Goal: Information Seeking & Learning: Learn about a topic

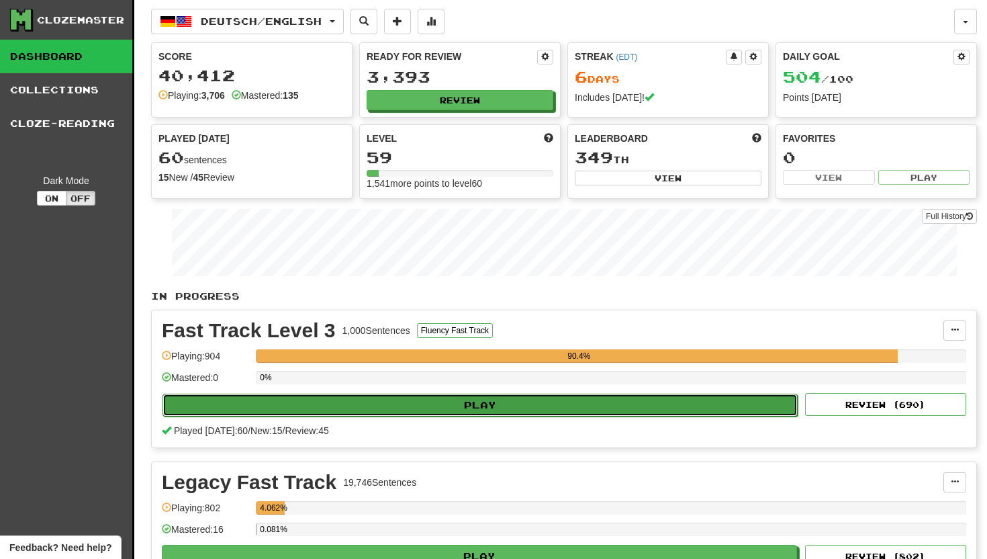
click at [478, 396] on button "Play" at bounding box center [479, 404] width 635 height 23
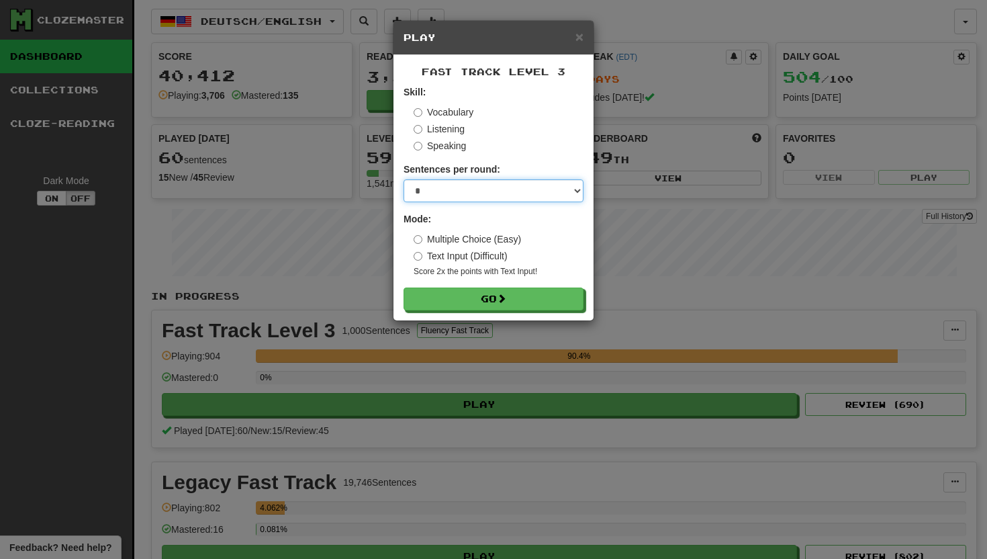
click at [577, 188] on select "* ** ** ** ** ** *** ********" at bounding box center [493, 190] width 180 height 23
select select "**"
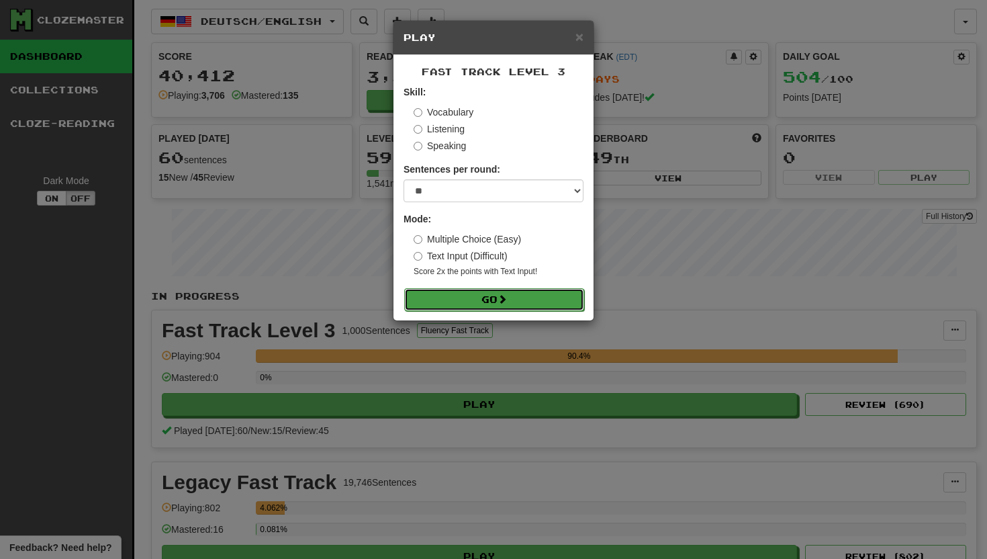
click at [520, 297] on button "Go" at bounding box center [494, 299] width 180 height 23
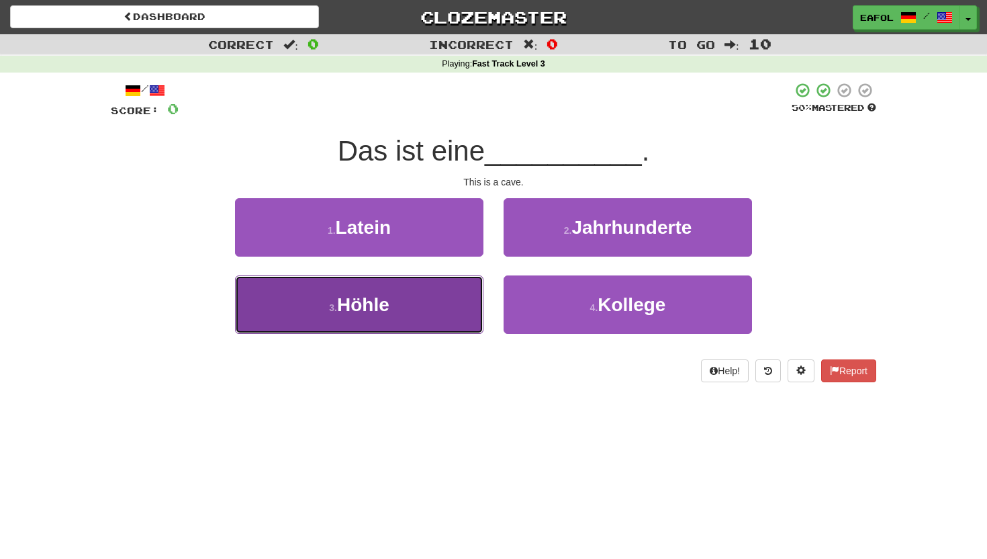
click at [427, 310] on button "3 . Höhle" at bounding box center [359, 304] width 248 height 58
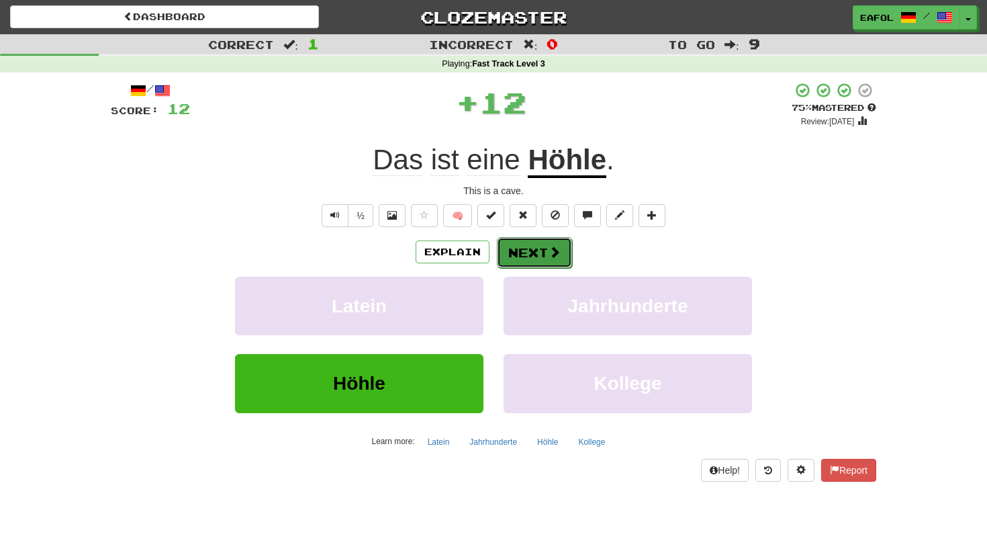
click at [528, 244] on button "Next" at bounding box center [534, 252] width 75 height 31
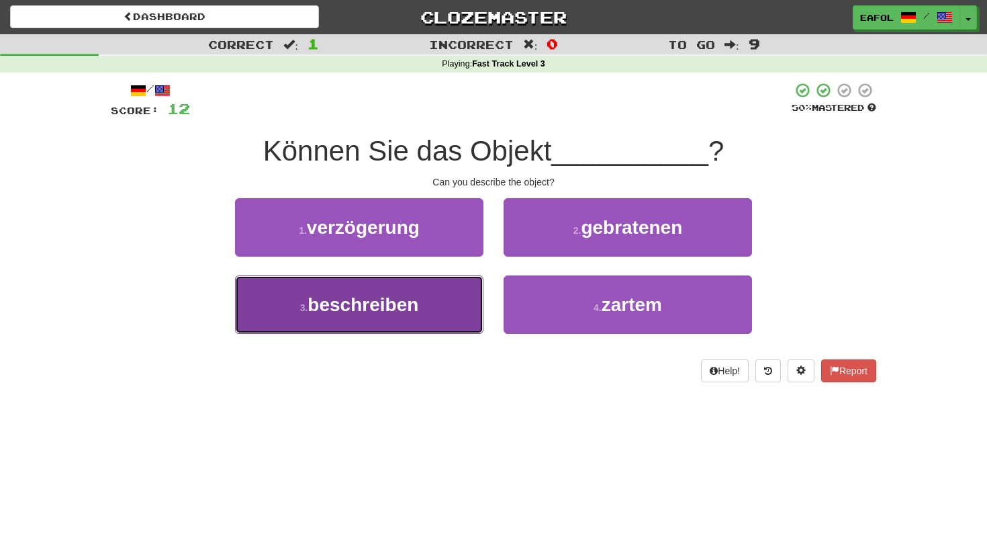
click at [421, 307] on button "3 . beschreiben" at bounding box center [359, 304] width 248 height 58
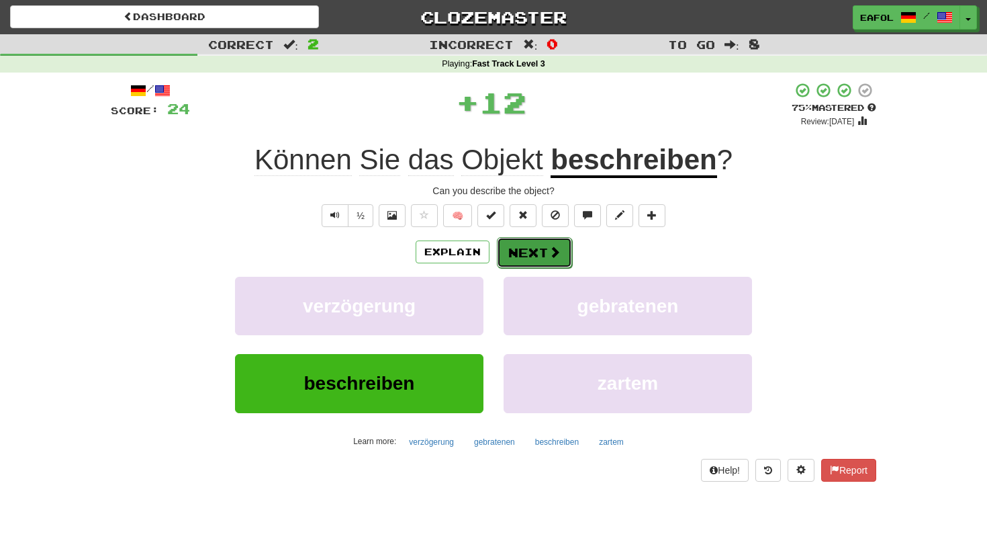
click at [527, 248] on button "Next" at bounding box center [534, 252] width 75 height 31
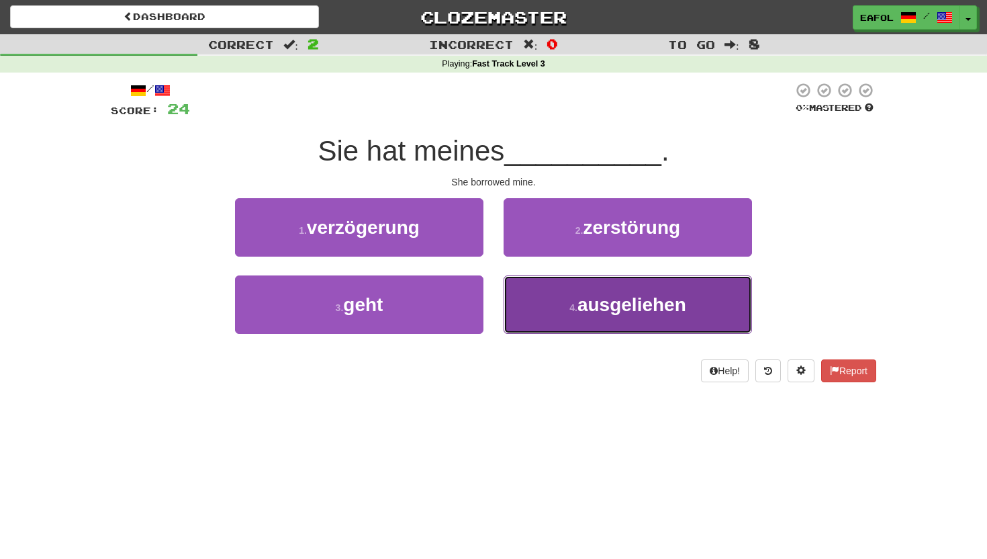
click at [575, 309] on small "4 ." at bounding box center [573, 307] width 8 height 11
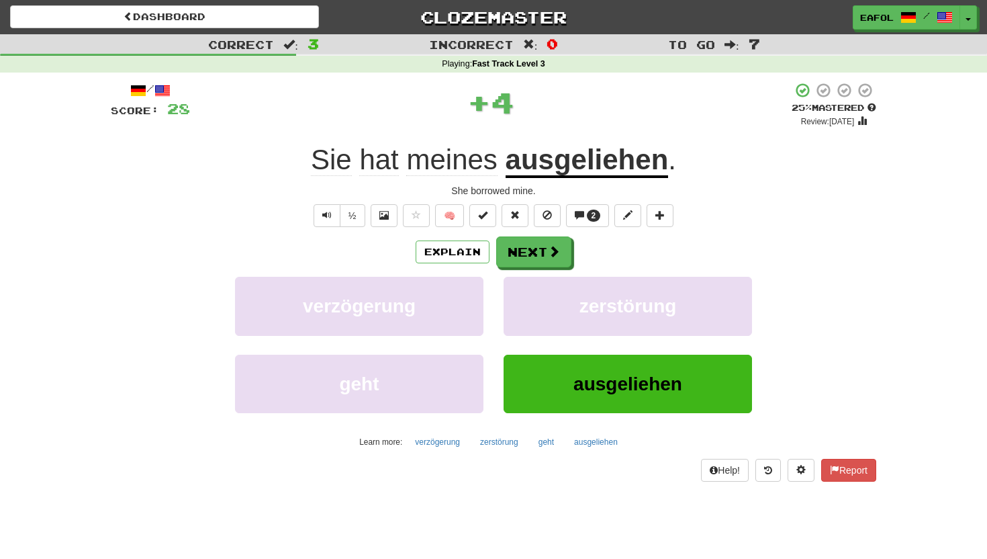
click at [593, 162] on u "ausgeliehen" at bounding box center [587, 161] width 163 height 34
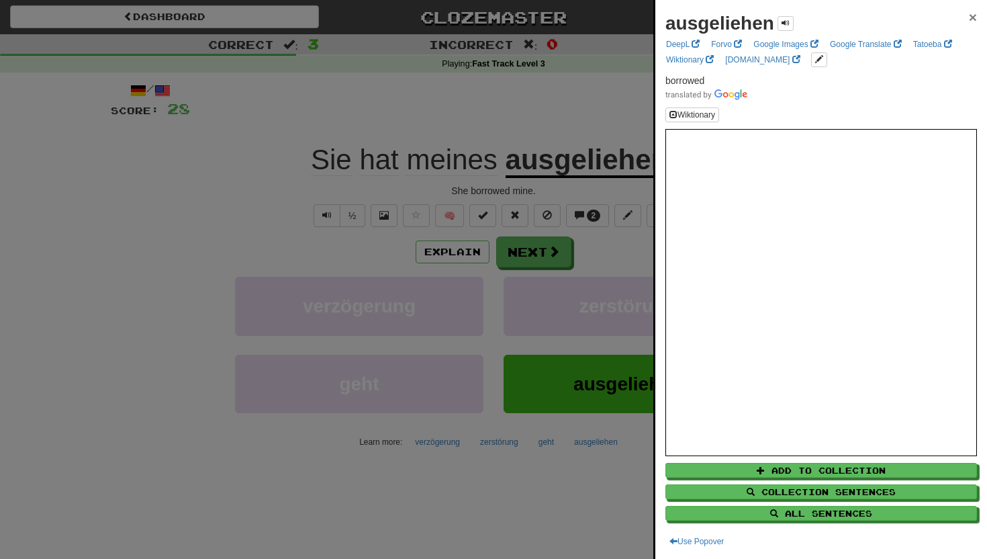
click at [970, 17] on span "×" at bounding box center [973, 16] width 8 height 15
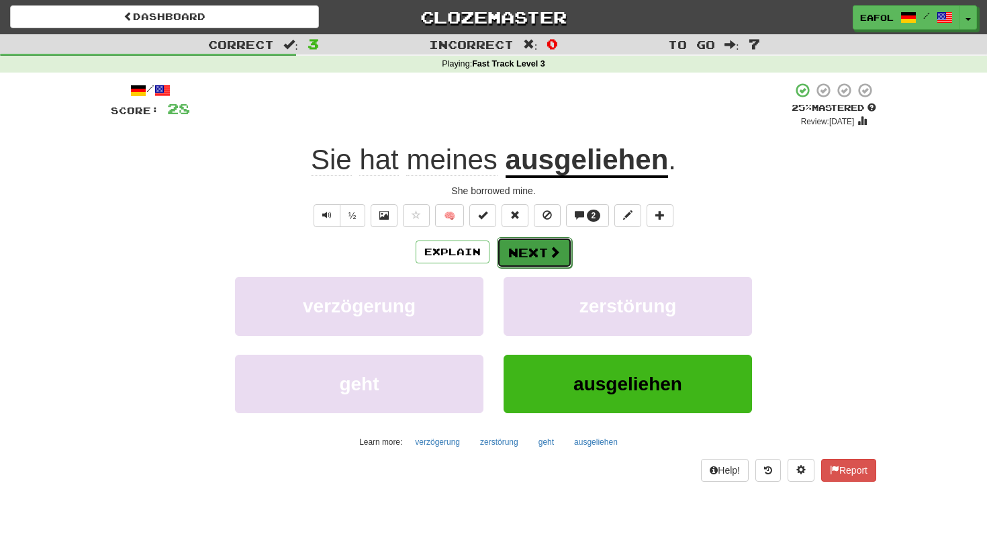
click at [528, 248] on button "Next" at bounding box center [534, 252] width 75 height 31
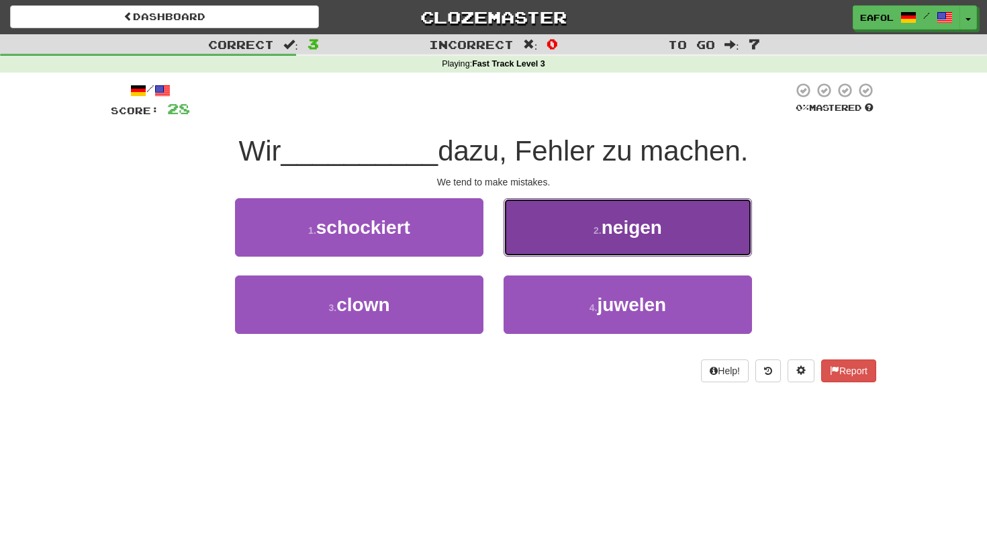
click at [579, 237] on button "2 . neigen" at bounding box center [628, 227] width 248 height 58
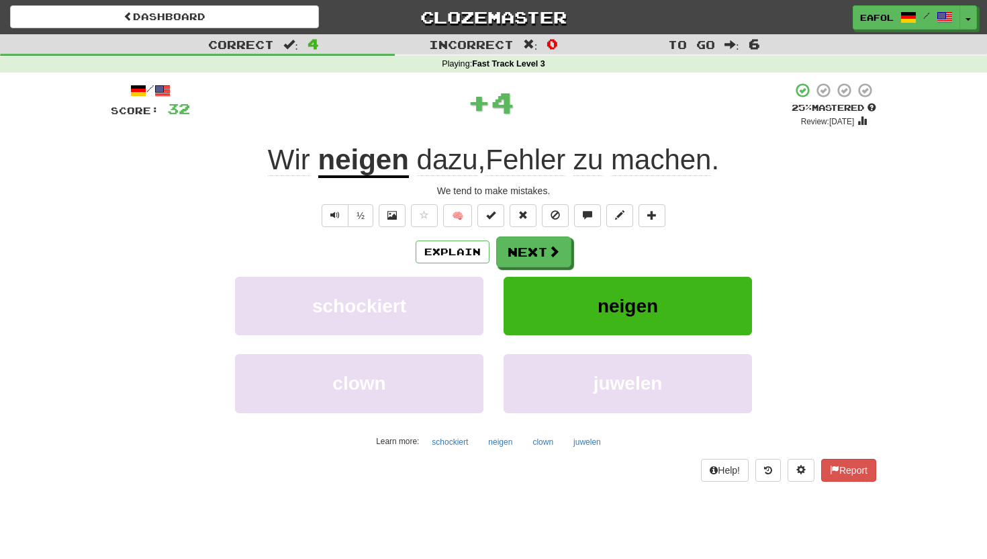
click at [357, 174] on u "neigen" at bounding box center [363, 161] width 91 height 34
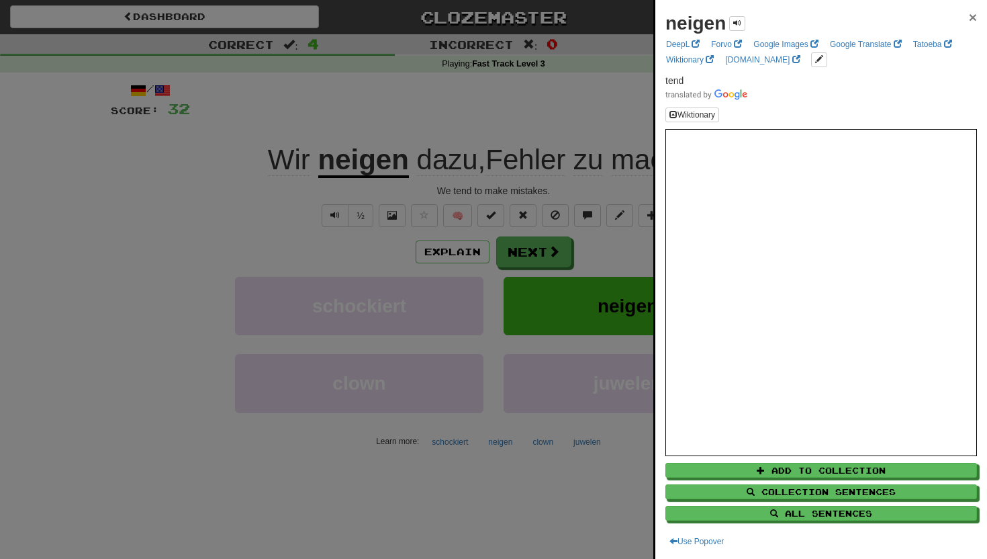
click at [973, 15] on span "×" at bounding box center [973, 16] width 8 height 15
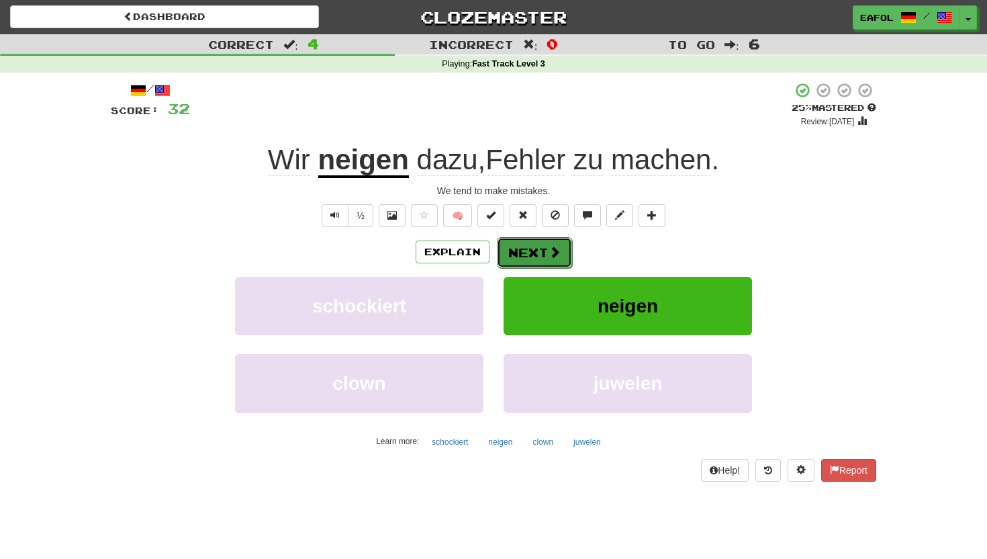
click at [516, 252] on button "Next" at bounding box center [534, 252] width 75 height 31
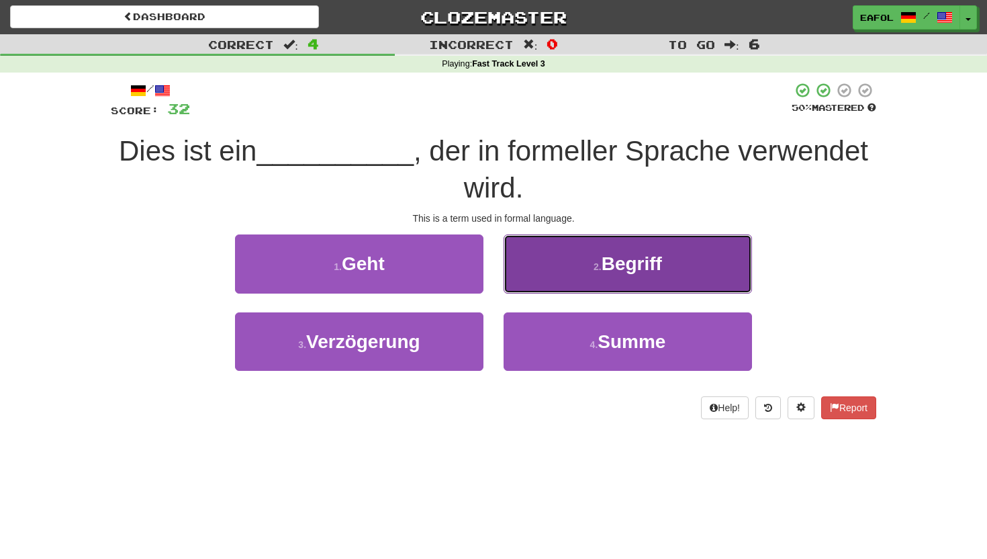
click at [595, 265] on small "2 ." at bounding box center [597, 266] width 8 height 11
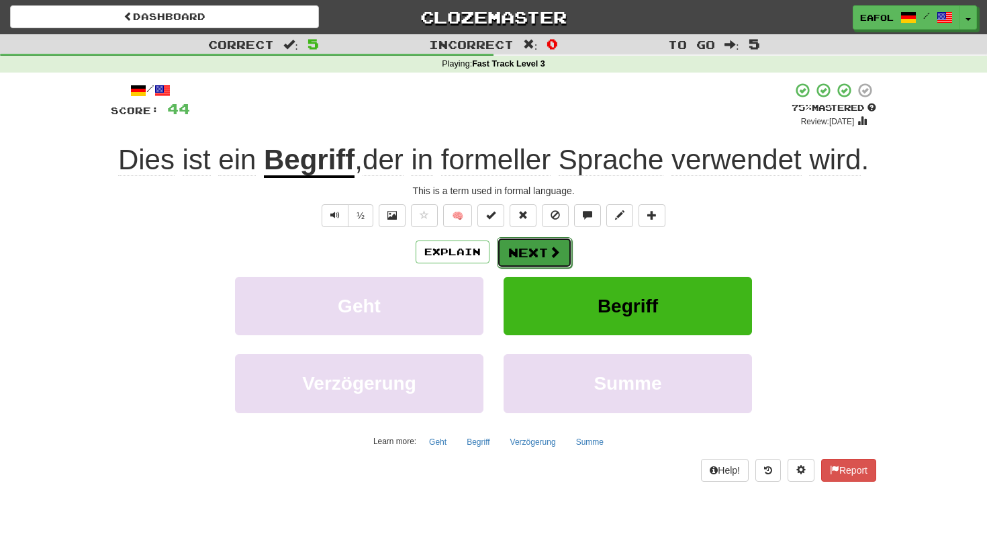
click at [532, 250] on button "Next" at bounding box center [534, 252] width 75 height 31
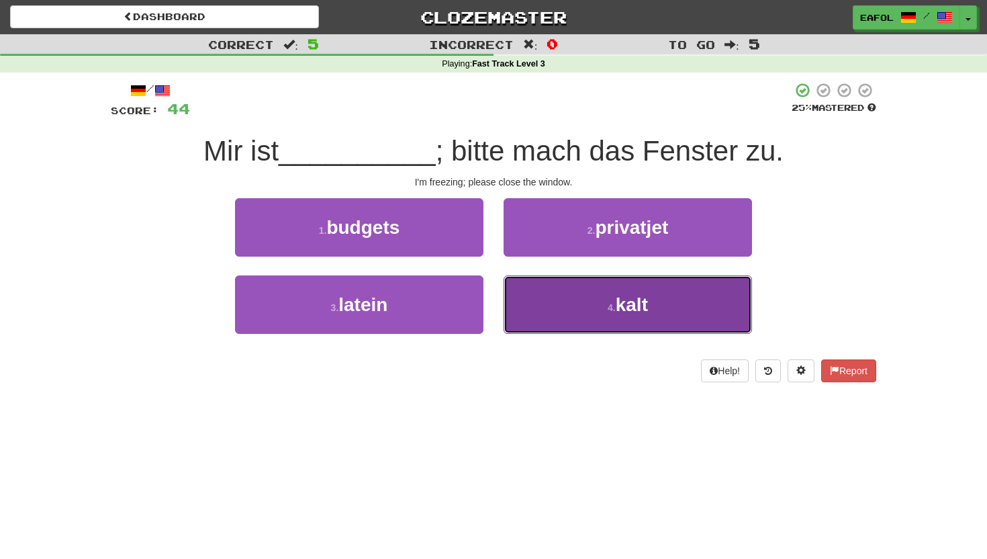
click at [570, 316] on button "4 . kalt" at bounding box center [628, 304] width 248 height 58
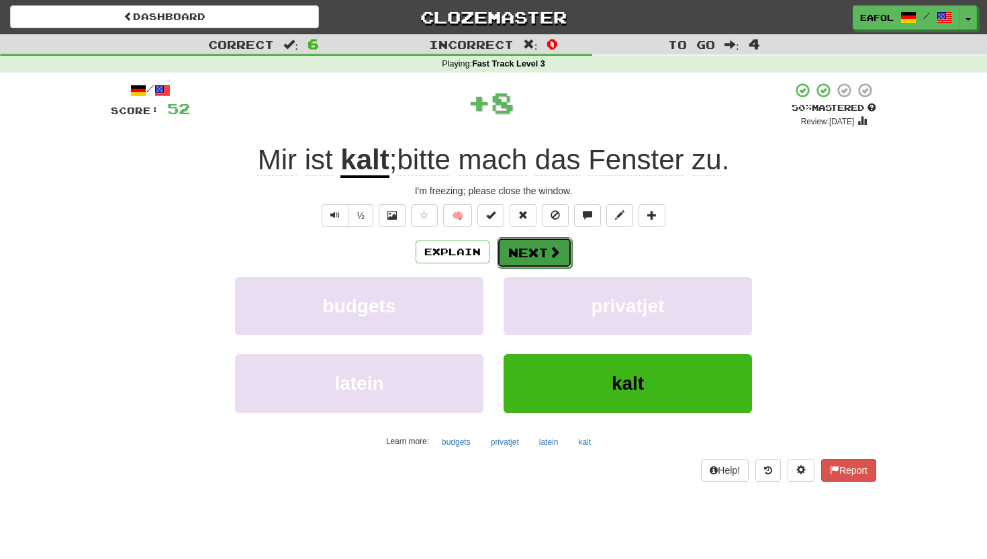
click at [536, 254] on button "Next" at bounding box center [534, 252] width 75 height 31
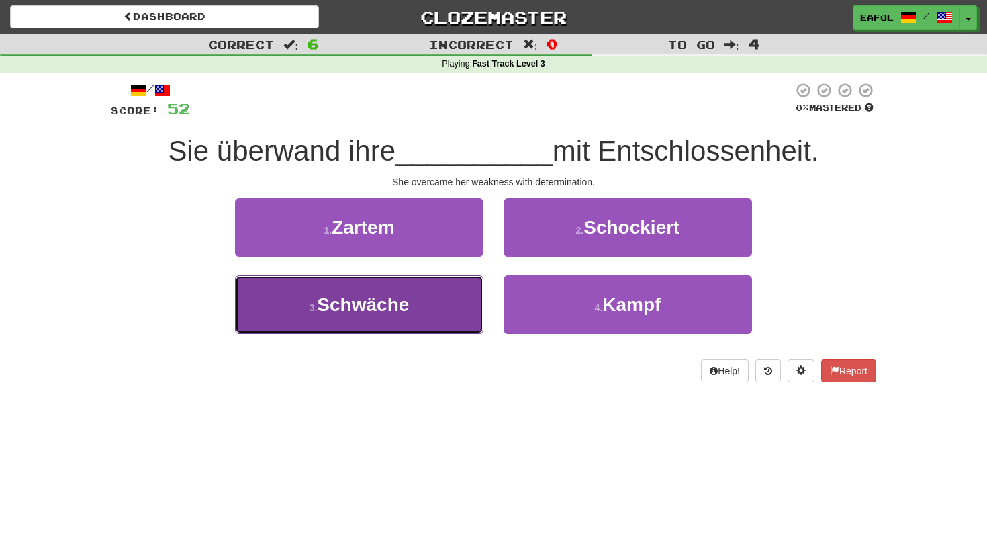
click at [393, 313] on span "Schwäche" at bounding box center [363, 304] width 92 height 21
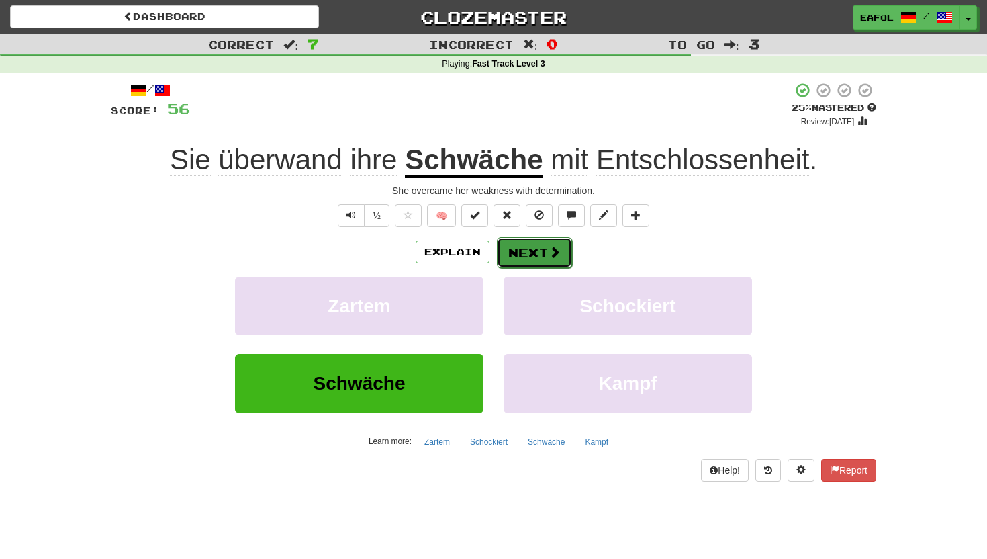
click at [540, 254] on button "Next" at bounding box center [534, 252] width 75 height 31
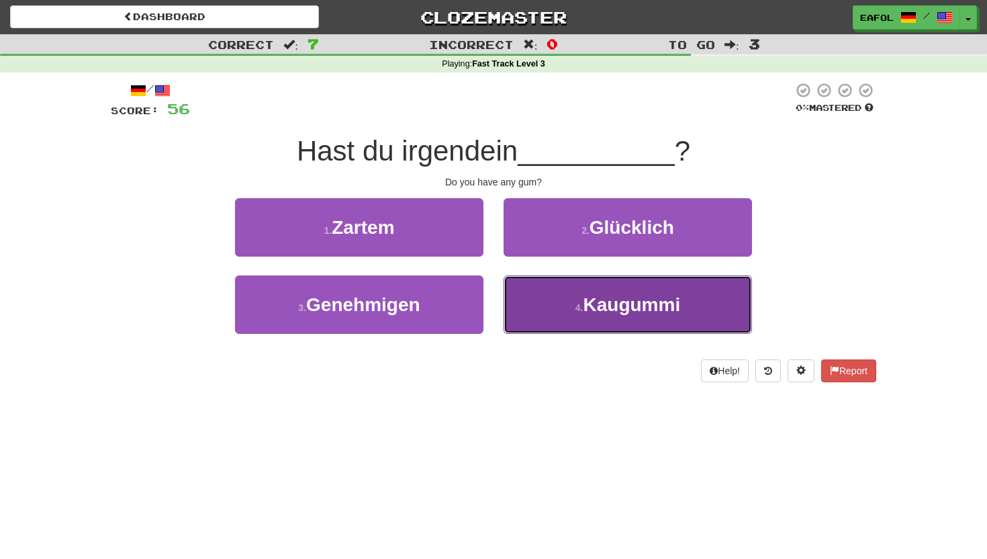
click at [581, 312] on small "4 ." at bounding box center [579, 307] width 8 height 11
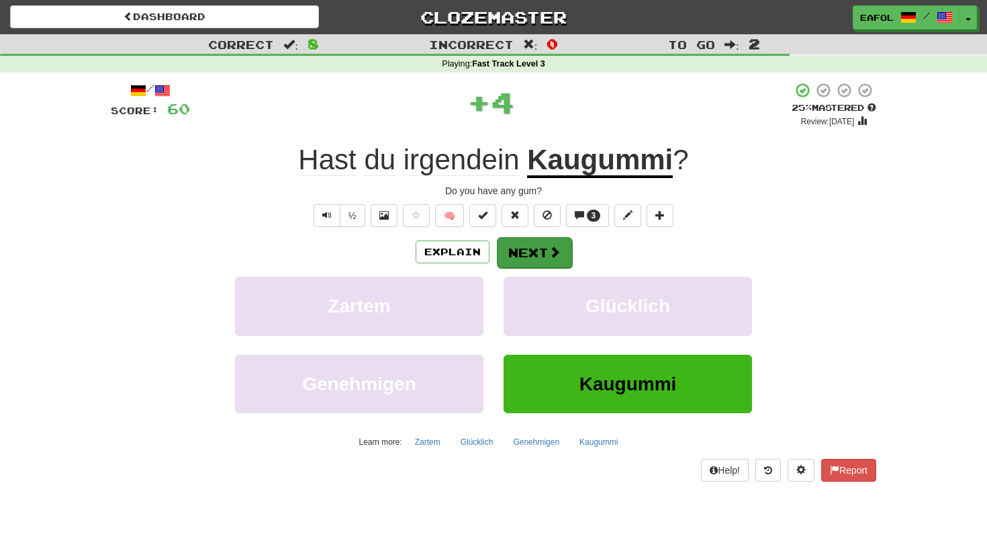
click at [549, 246] on span at bounding box center [554, 252] width 12 height 12
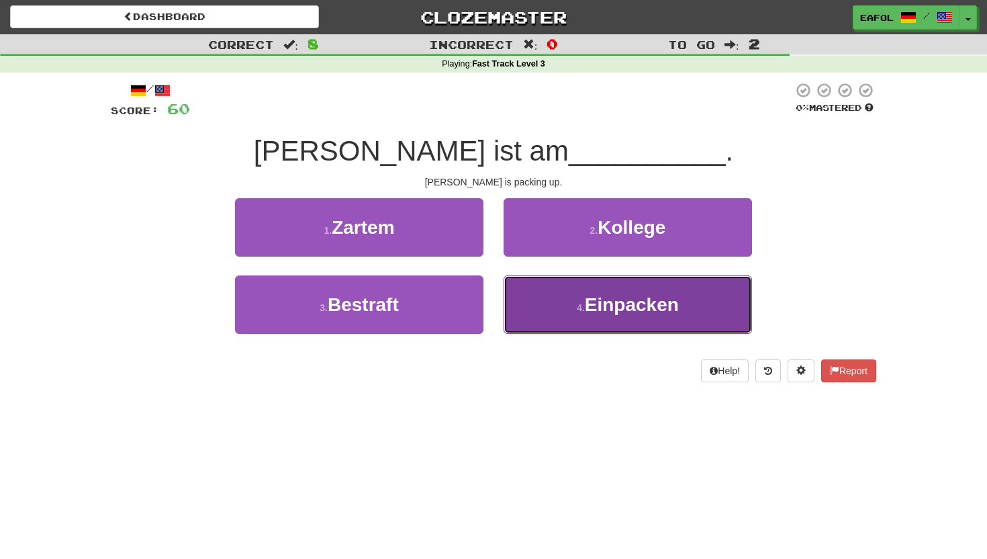
click at [592, 295] on span "Einpacken" at bounding box center [632, 304] width 94 height 21
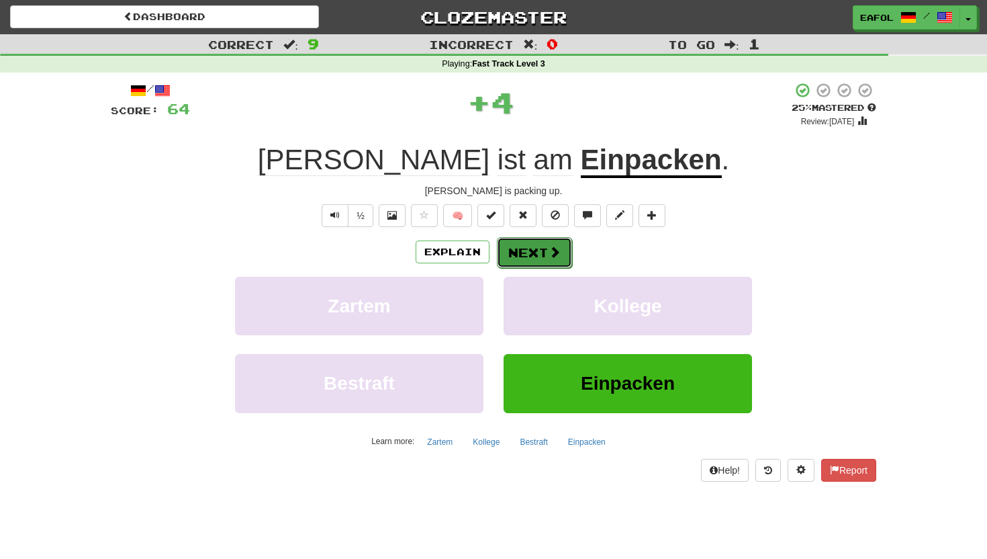
click at [538, 241] on button "Next" at bounding box center [534, 252] width 75 height 31
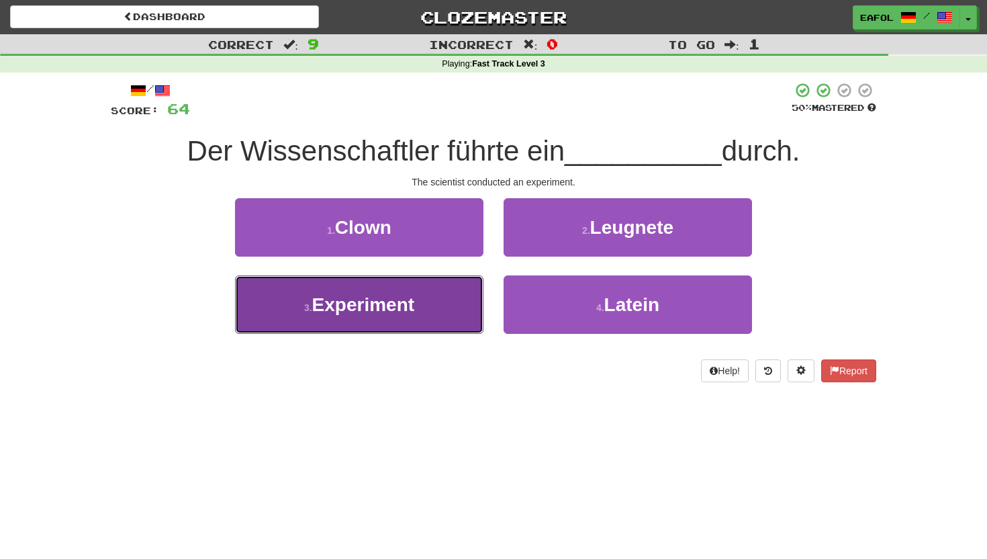
click at [391, 300] on span "Experiment" at bounding box center [363, 304] width 103 height 21
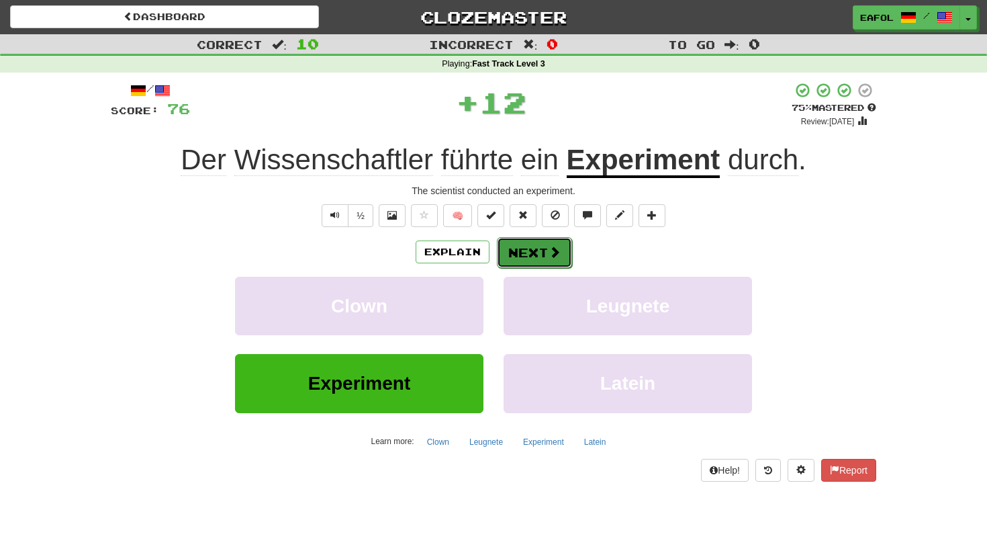
click at [516, 248] on button "Next" at bounding box center [534, 252] width 75 height 31
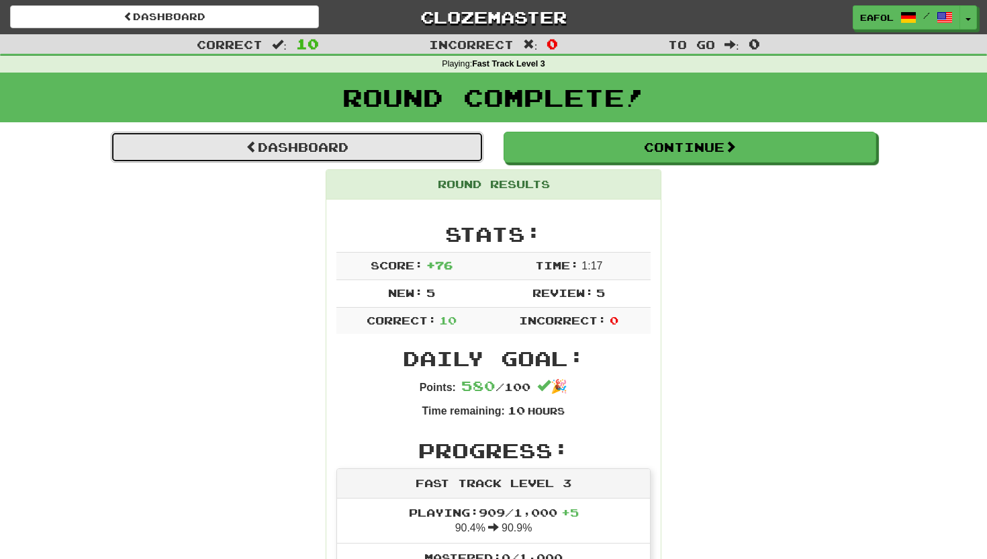
click at [410, 151] on link "Dashboard" at bounding box center [297, 147] width 373 height 31
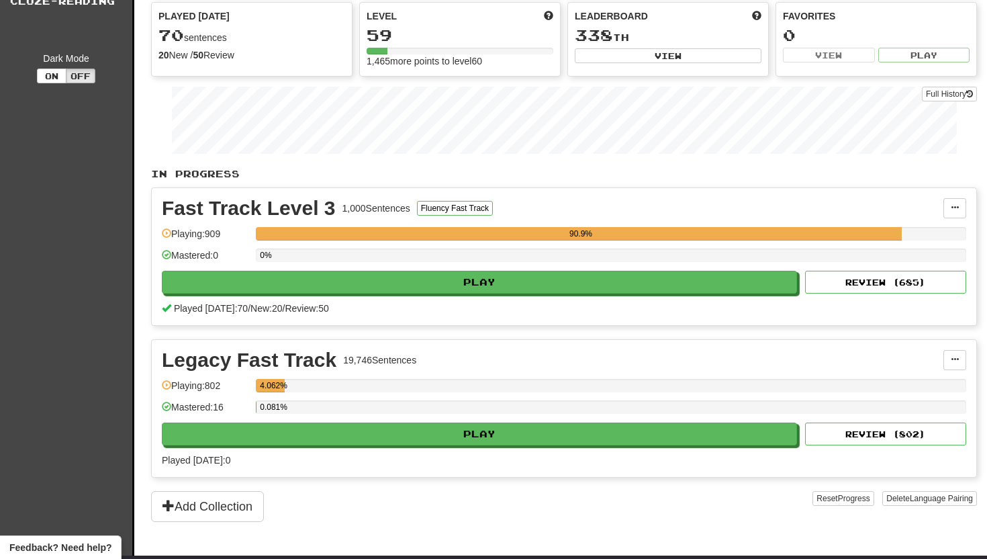
scroll to position [123, 0]
